Goal: Information Seeking & Learning: Compare options

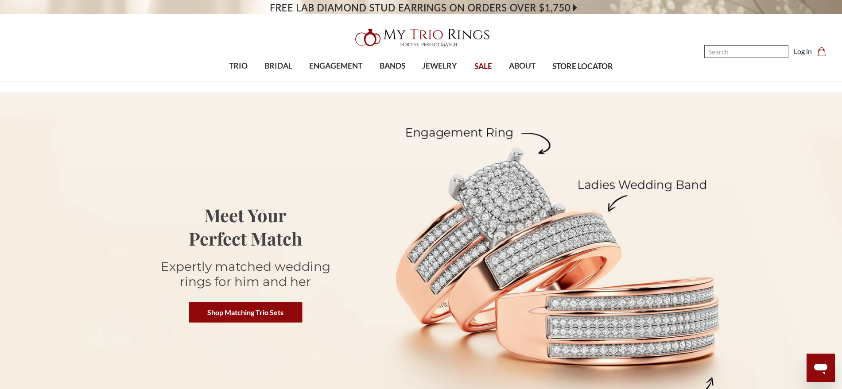
click at [746, 51] on input "Search" at bounding box center [746, 51] width 84 height 13
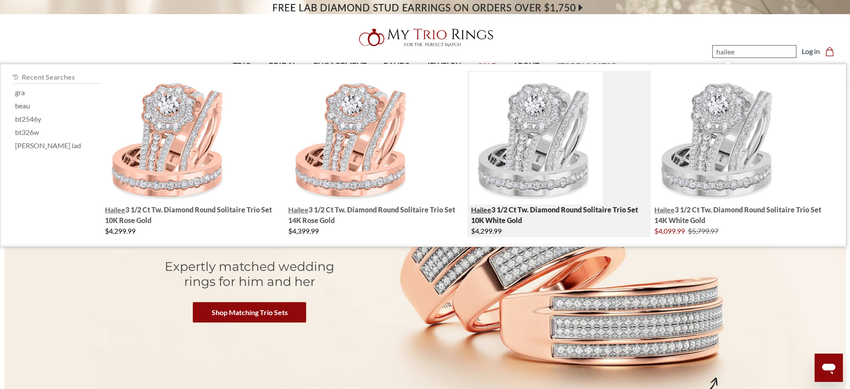
type input "hailee"
click at [527, 139] on img "; Total Products 4" at bounding box center [536, 138] width 133 height 133
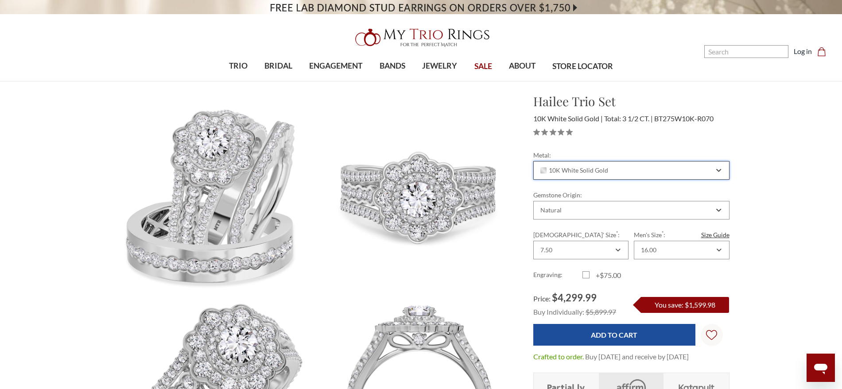
click at [613, 176] on div "10K White Solid Gold" at bounding box center [631, 170] width 196 height 19
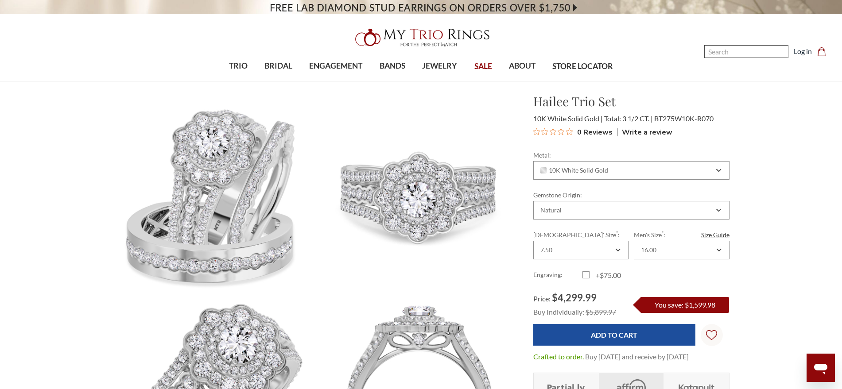
click at [741, 47] on input "Search" at bounding box center [746, 51] width 84 height 13
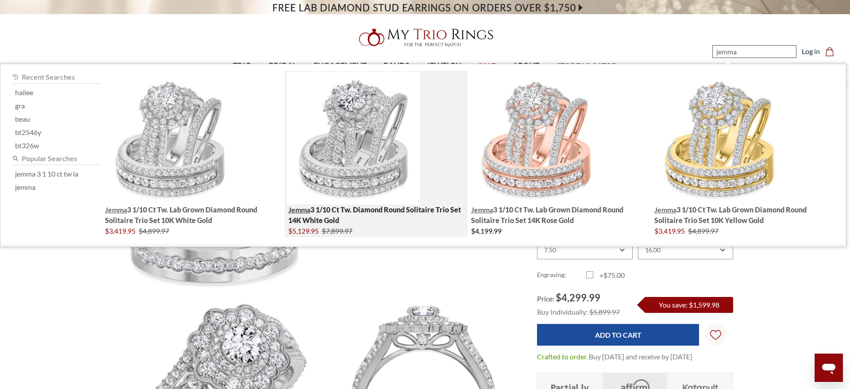
type input "jemma"
click at [322, 149] on img "; Total Products 4" at bounding box center [353, 138] width 133 height 133
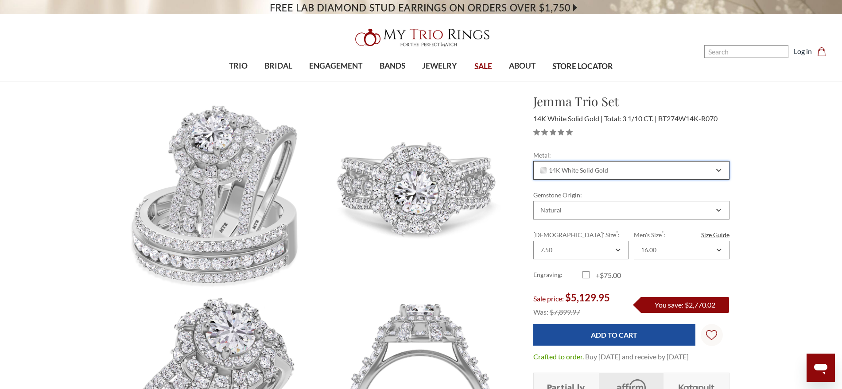
click at [622, 172] on div "14K White Solid Gold" at bounding box center [626, 170] width 175 height 7
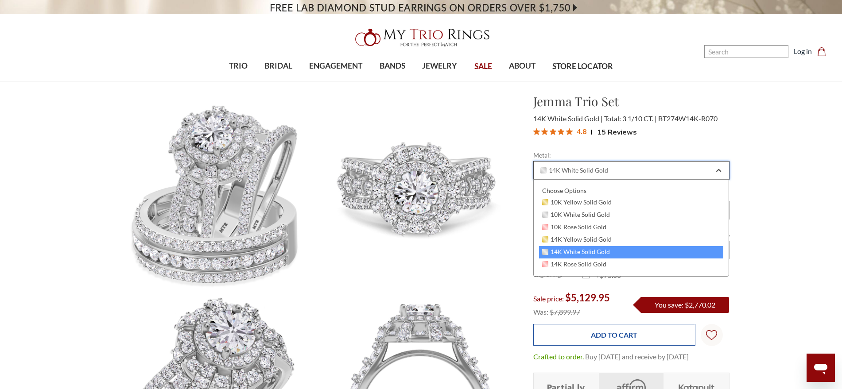
scroll to position [111, 0]
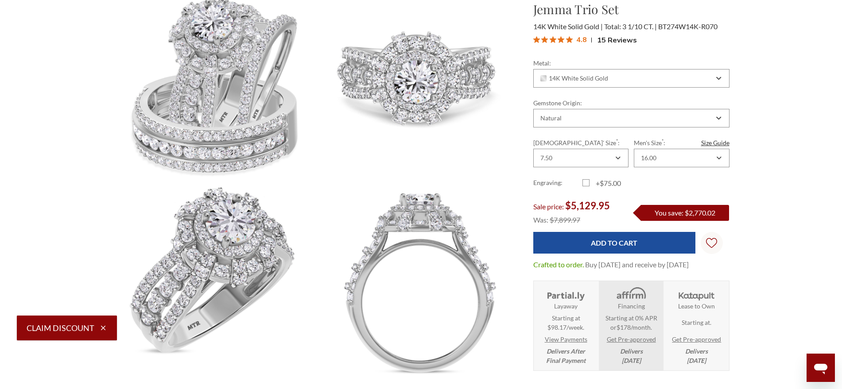
scroll to position [0, 0]
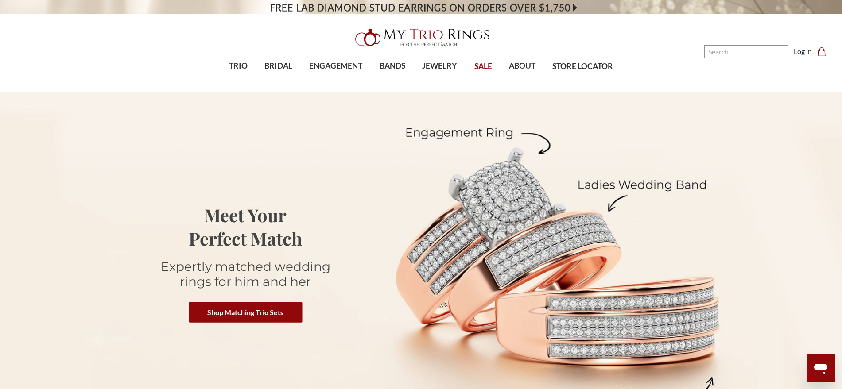
click at [395, 28] on img at bounding box center [421, 37] width 142 height 28
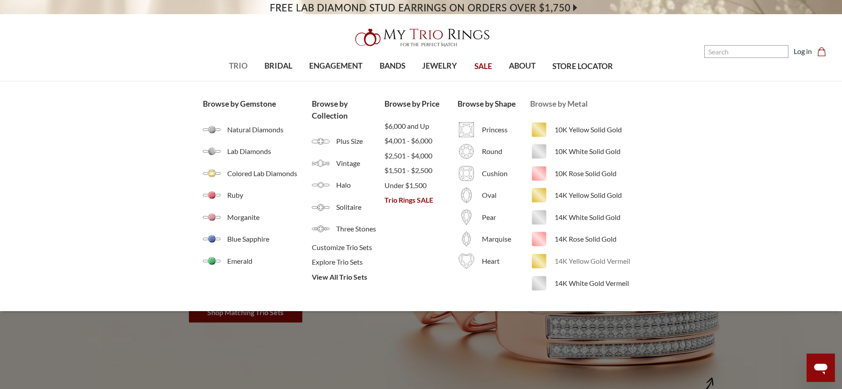
click at [566, 262] on span "14K Yellow Gold Vermeil" at bounding box center [596, 261] width 85 height 11
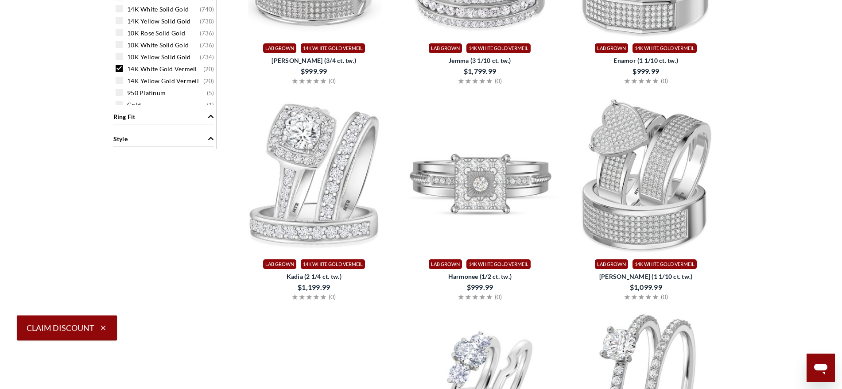
scroll to position [719, 0]
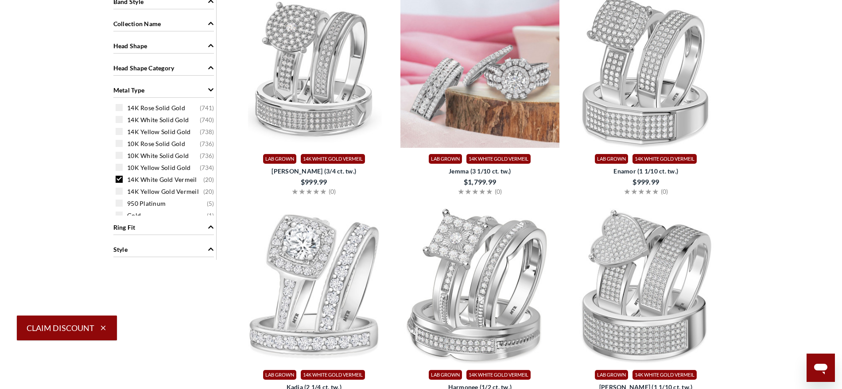
click at [500, 105] on img at bounding box center [479, 68] width 159 height 159
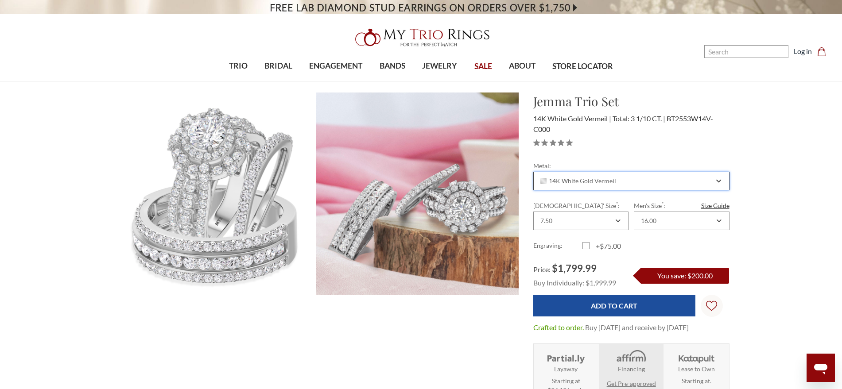
click at [605, 180] on span "14K White Gold Vermeil" at bounding box center [578, 181] width 76 height 7
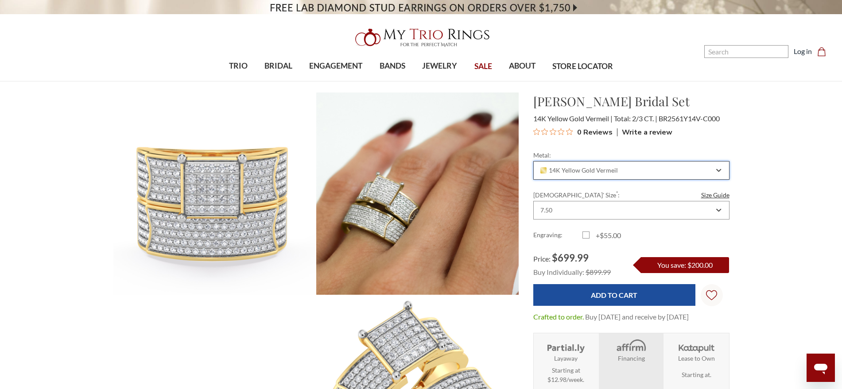
click at [598, 170] on span "14K Yellow Gold Vermeil" at bounding box center [579, 170] width 78 height 7
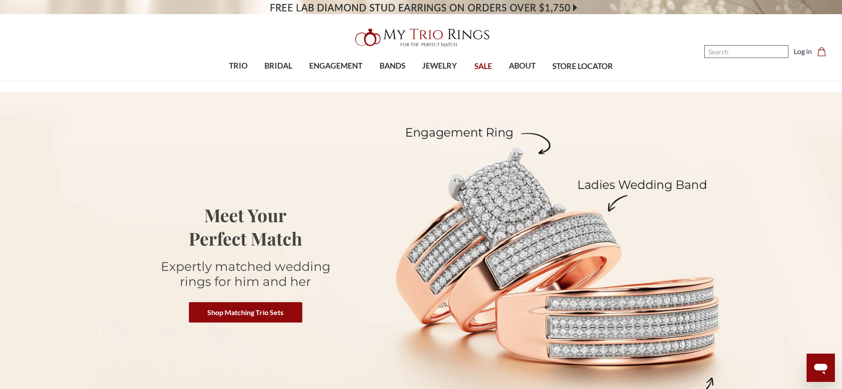
click at [746, 51] on input "Search" at bounding box center [746, 51] width 84 height 13
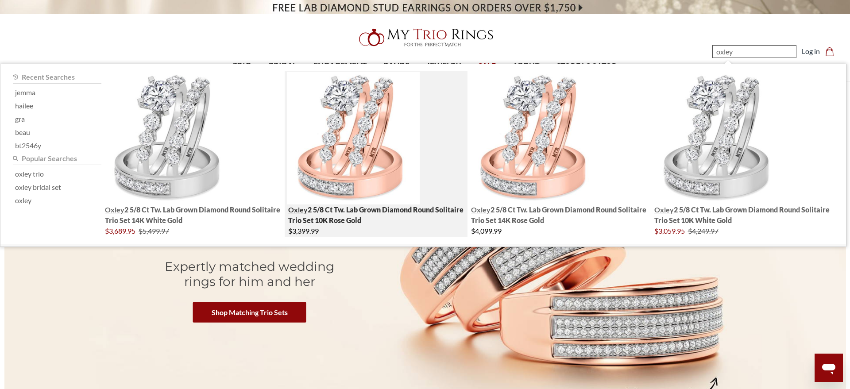
type input "oxley"
click at [317, 141] on img "; Total Products 4" at bounding box center [353, 138] width 133 height 133
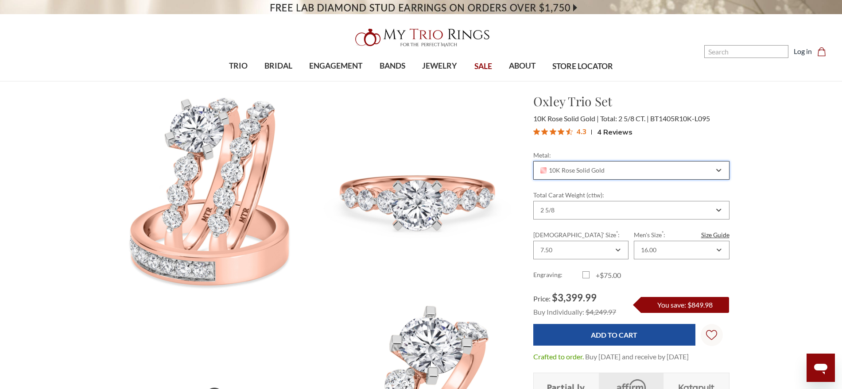
click at [652, 173] on div "10K Rose Solid Gold" at bounding box center [626, 170] width 175 height 7
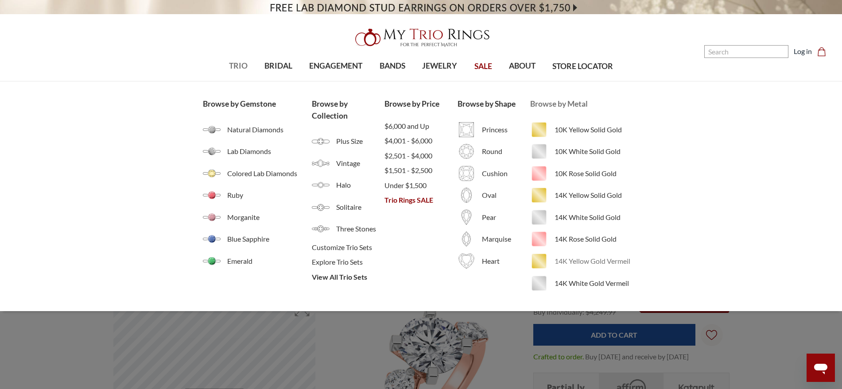
click at [576, 261] on span "14K Yellow Gold Vermeil" at bounding box center [596, 261] width 85 height 11
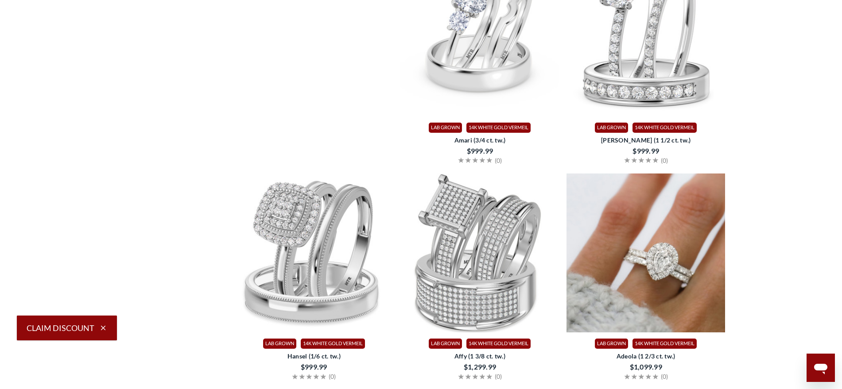
scroll to position [1273, 0]
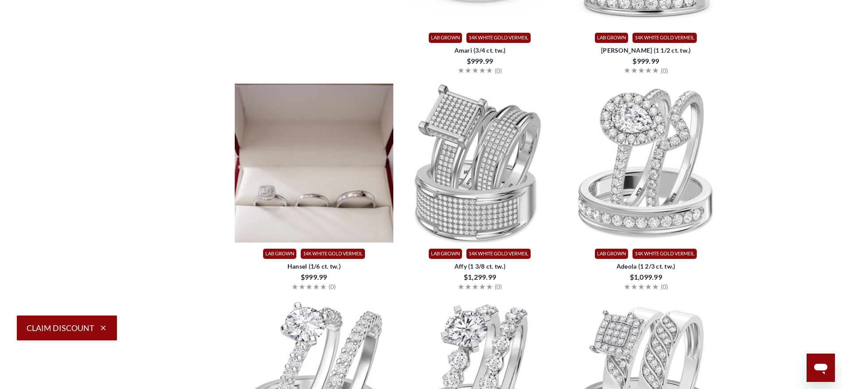
click at [299, 182] on img at bounding box center [314, 163] width 159 height 159
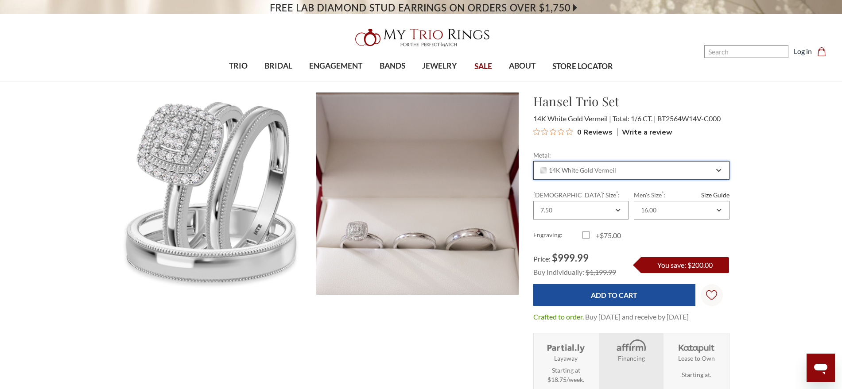
click at [680, 170] on div "14K White Gold Vermeil" at bounding box center [626, 170] width 175 height 7
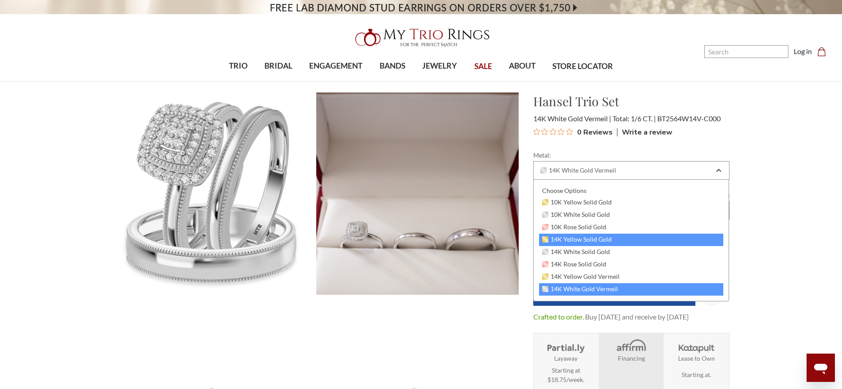
click at [601, 239] on span "14K Yellow Solid Gold" at bounding box center [577, 239] width 70 height 7
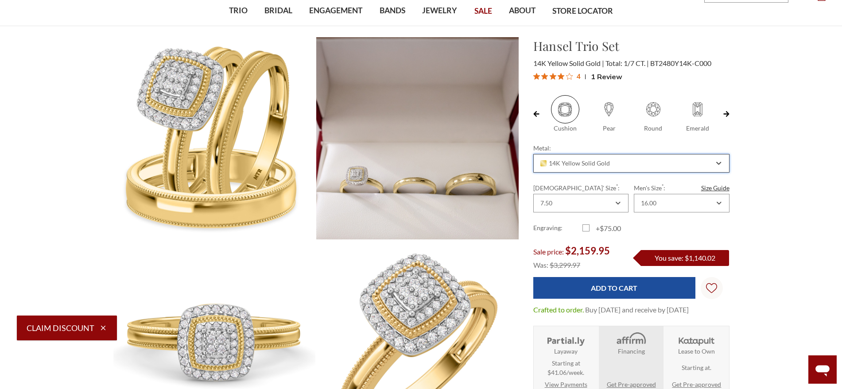
click at [647, 157] on div "14K Yellow Solid Gold" at bounding box center [631, 163] width 196 height 19
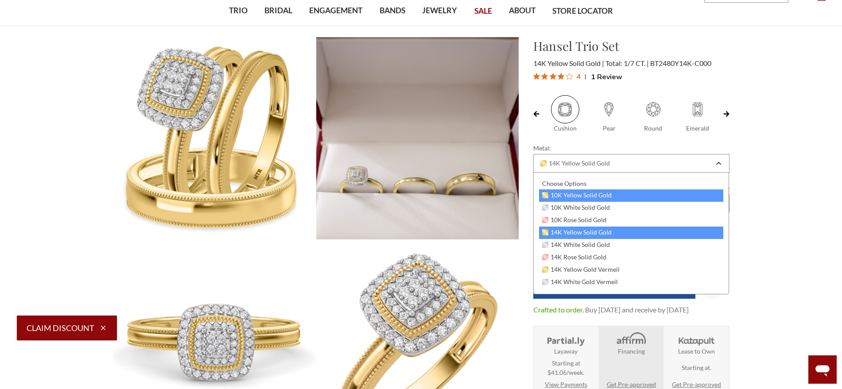
click at [619, 192] on div "10K Yellow Solid Gold" at bounding box center [631, 195] width 185 height 12
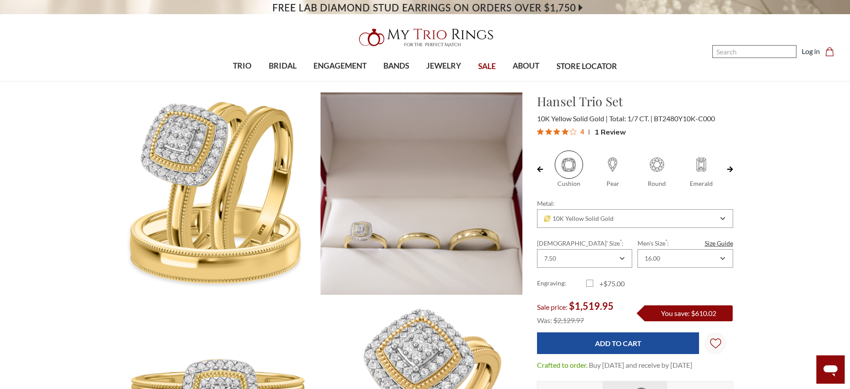
click at [732, 54] on input "Search" at bounding box center [754, 51] width 84 height 13
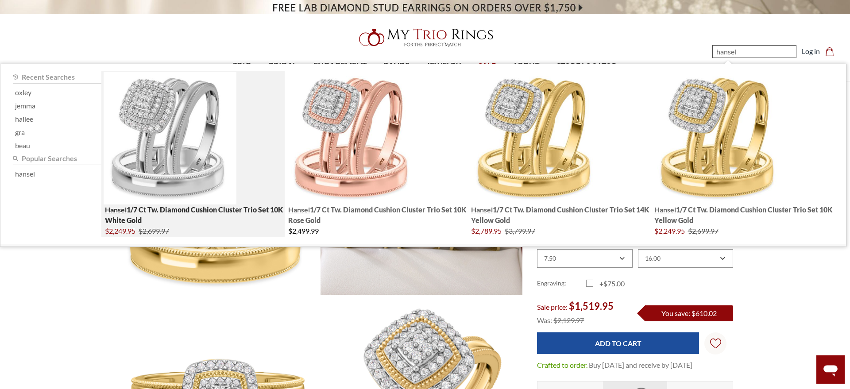
type input "hansel"
click at [159, 126] on img "; Total Products 4" at bounding box center [170, 138] width 133 height 133
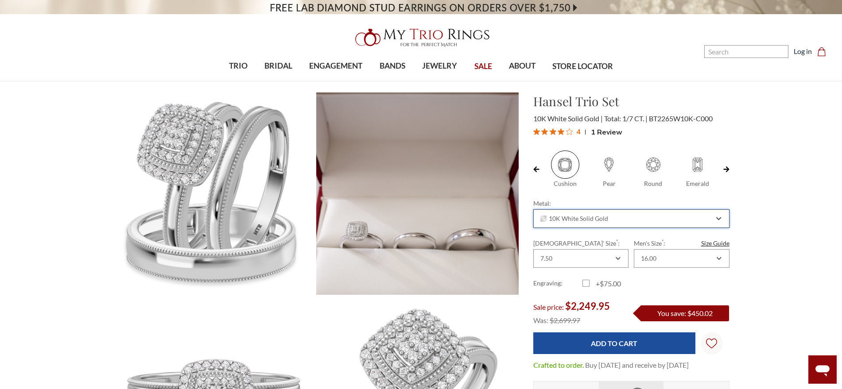
click at [575, 215] on span "10K White Solid Gold" at bounding box center [574, 218] width 68 height 7
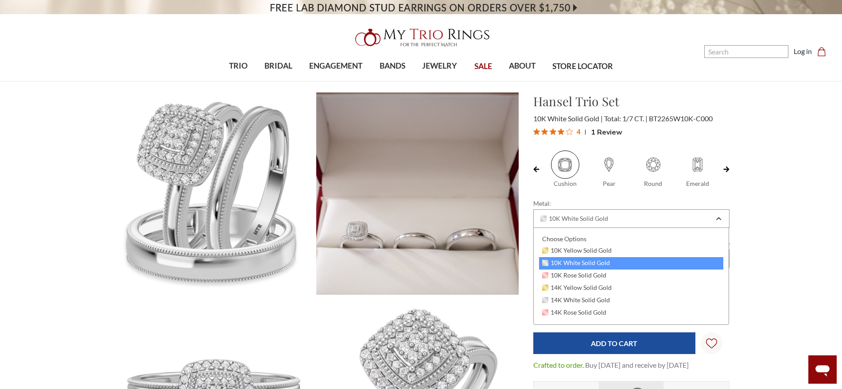
click at [585, 263] on span "10K White Solid Gold" at bounding box center [576, 262] width 68 height 7
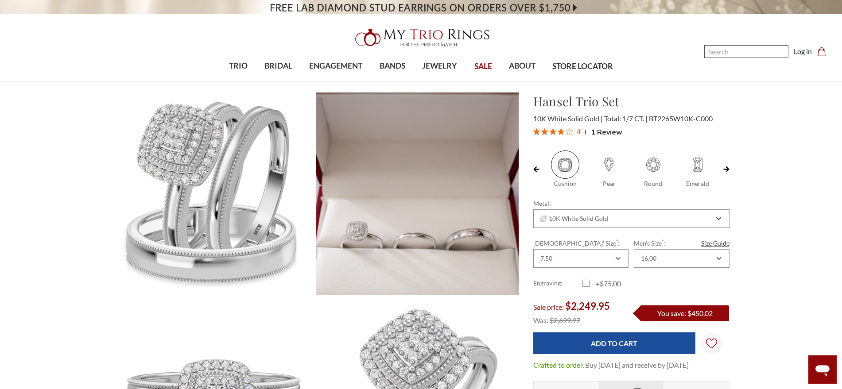
click at [725, 51] on input "Search" at bounding box center [746, 51] width 84 height 13
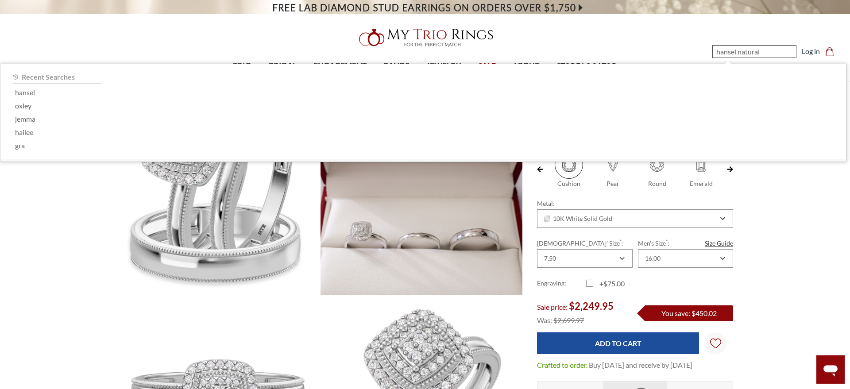
type input "hansel natural"
click at [609, 169] on span at bounding box center [613, 165] width 28 height 28
click at [595, 184] on input "Pear" at bounding box center [594, 184] width 0 height 0
radio input "true"
